Goal: Task Accomplishment & Management: Use online tool/utility

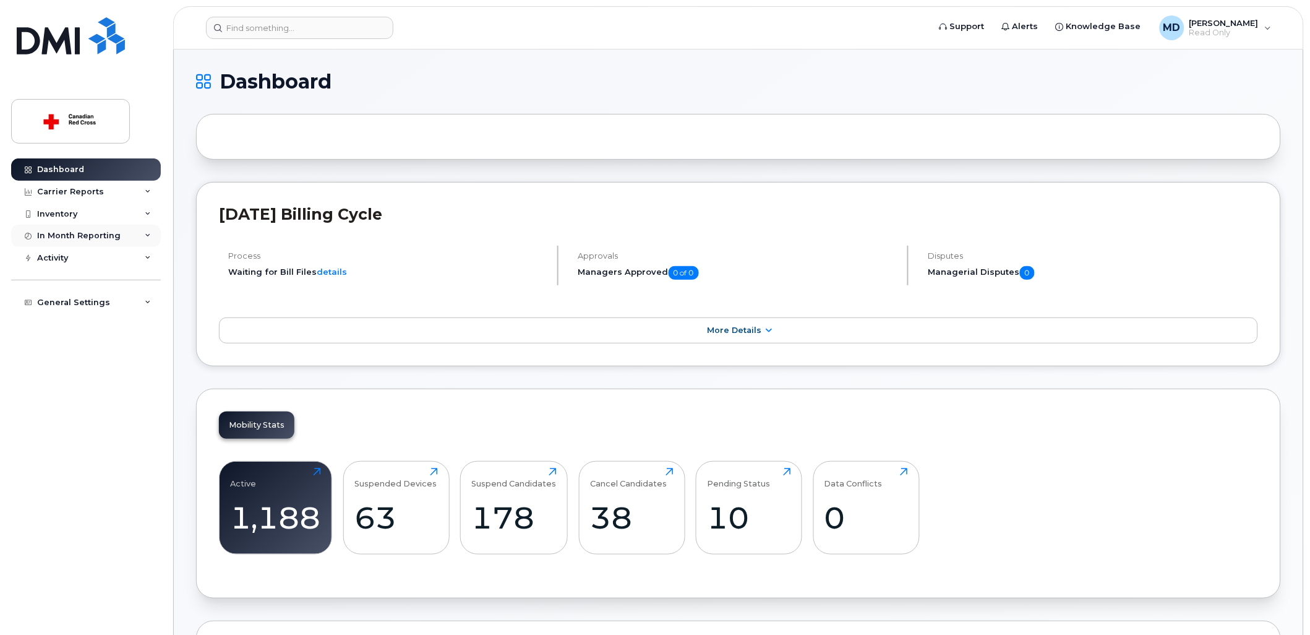
click at [67, 236] on div "In Month Reporting" at bounding box center [79, 236] width 84 height 10
click at [66, 225] on div "In Month Reporting" at bounding box center [86, 236] width 150 height 22
click at [69, 212] on div "Inventory" at bounding box center [57, 214] width 40 height 10
click at [71, 246] on link "Mobility Devices" at bounding box center [97, 237] width 128 height 24
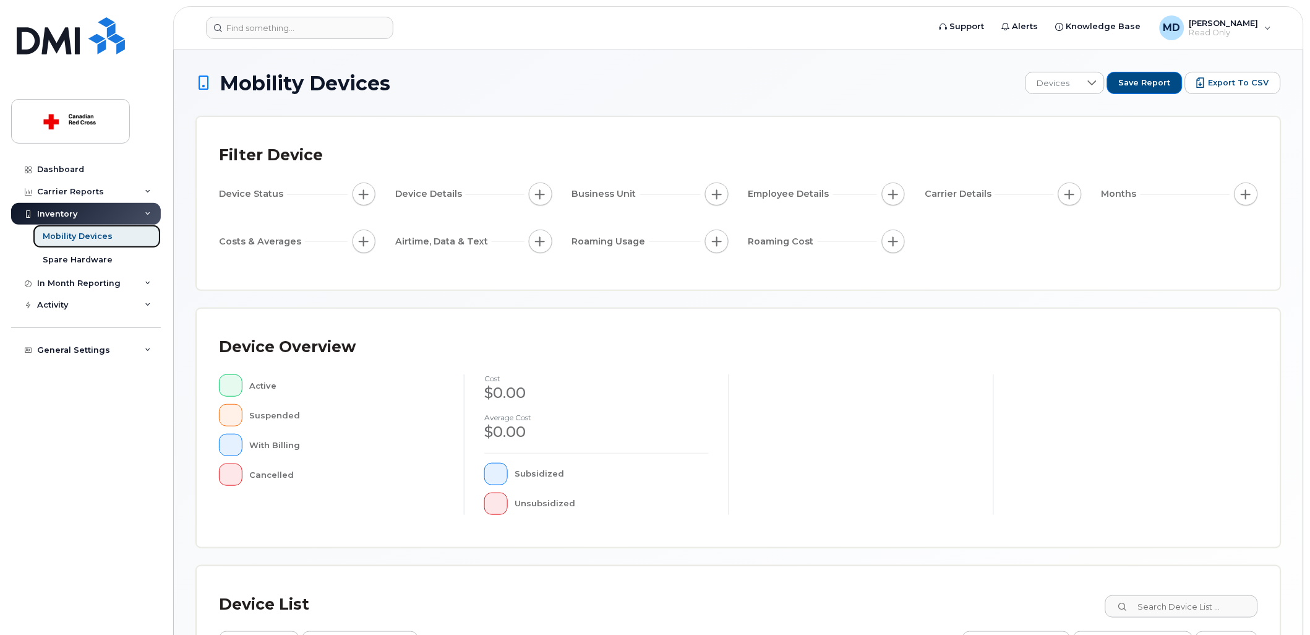
click at [71, 244] on link "Mobility Devices" at bounding box center [97, 237] width 128 height 24
click at [71, 236] on div "Mobility Devices" at bounding box center [78, 236] width 70 height 11
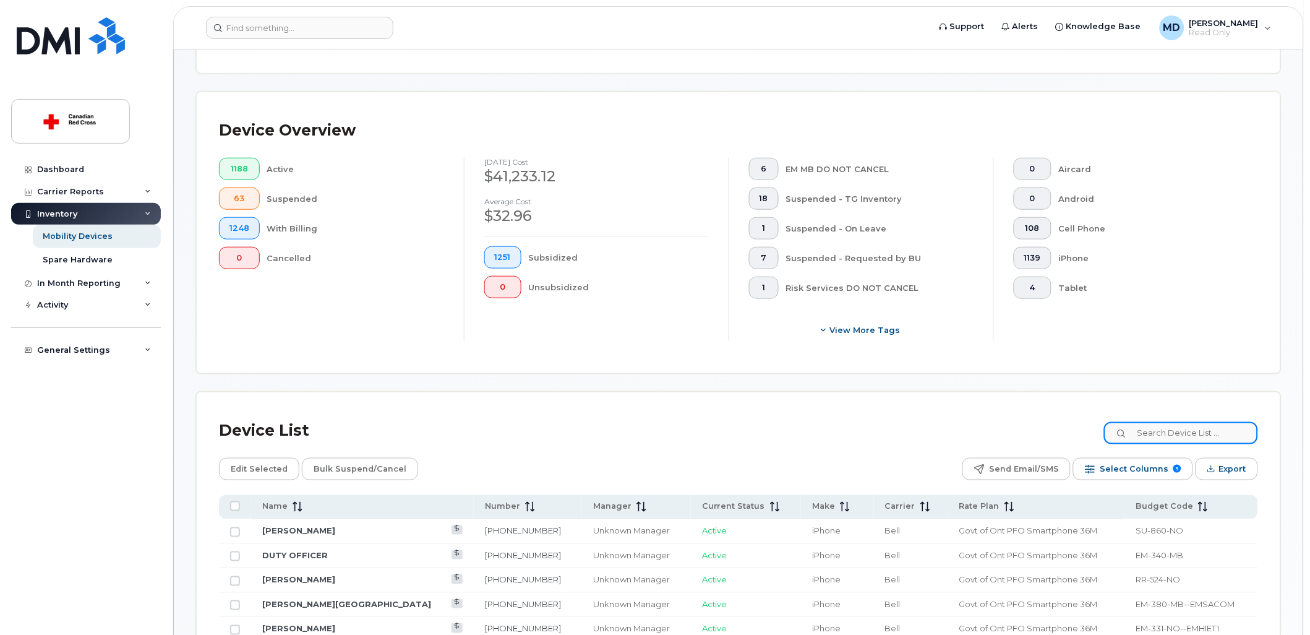
click at [1185, 433] on input at bounding box center [1181, 433] width 154 height 22
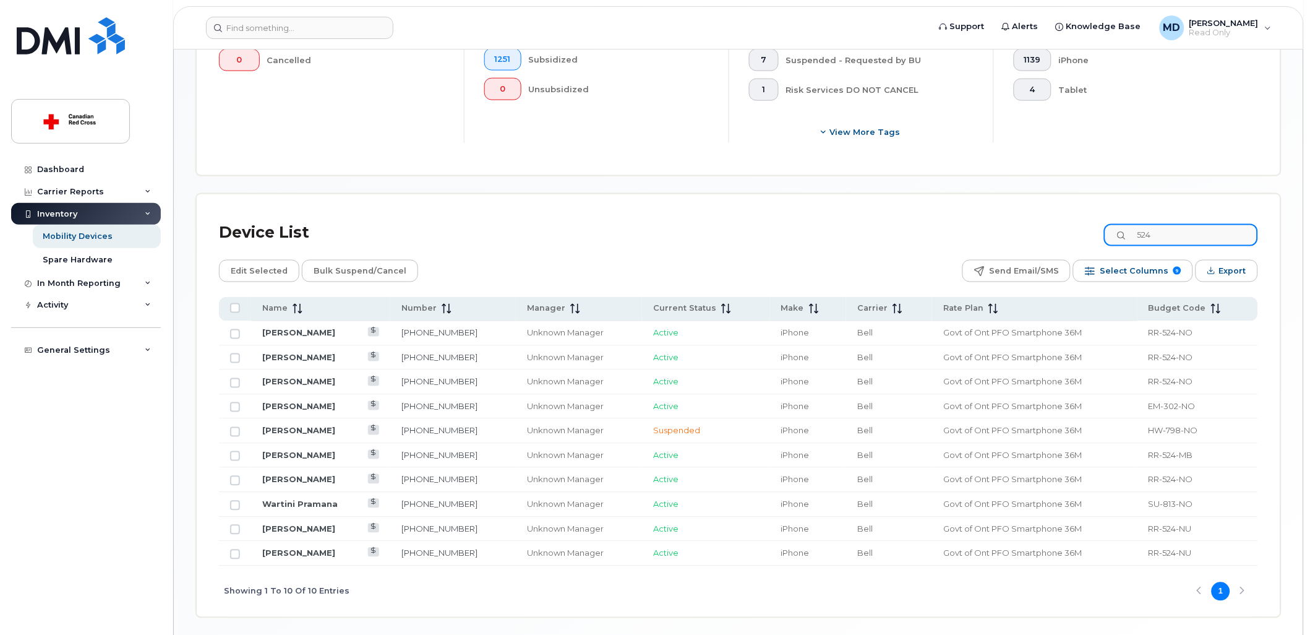
scroll to position [455, 0]
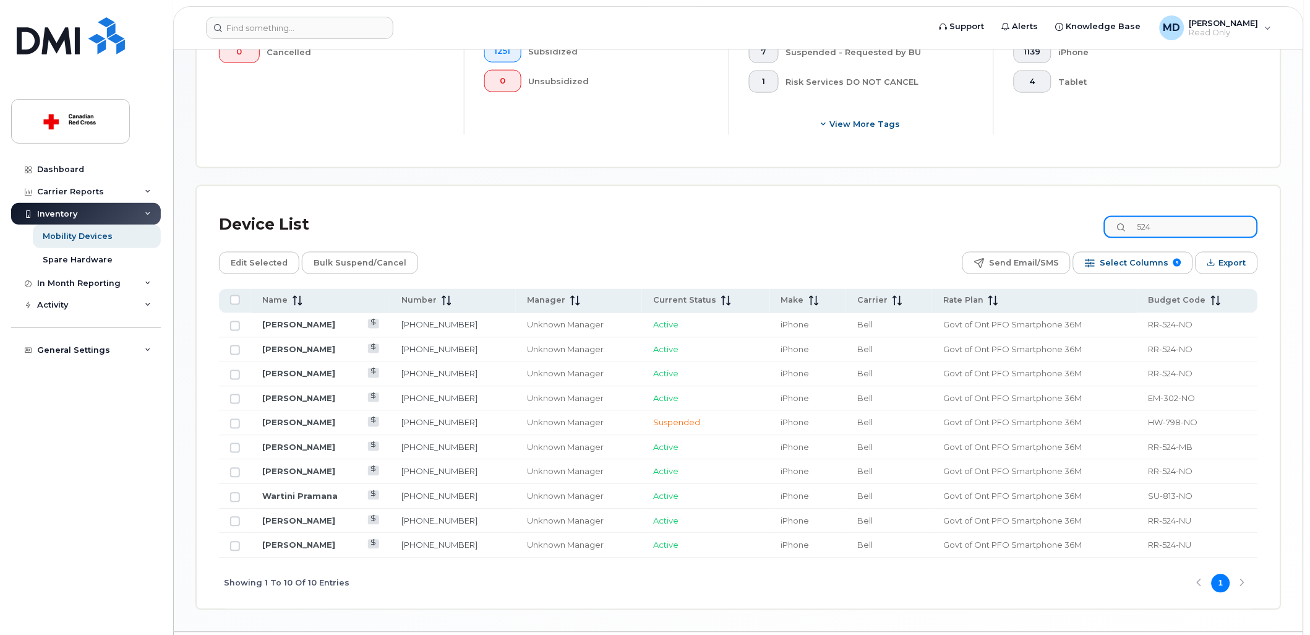
type input "524"
click at [1242, 592] on div "Showing 1 To 10 Of 10 Entries 1" at bounding box center [738, 583] width 1039 height 51
click at [1241, 585] on div "Showing 1 To 10 Of 10 Entries 1" at bounding box center [738, 583] width 1039 height 51
